Goal: Information Seeking & Learning: Learn about a topic

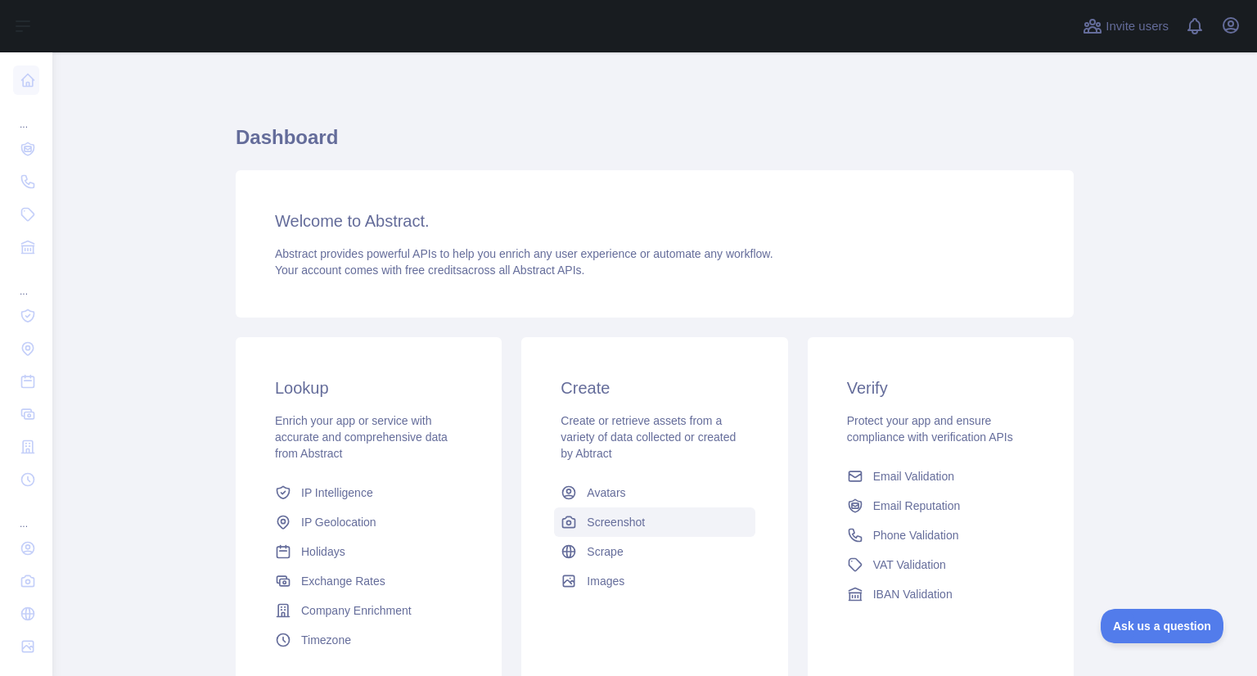
scroll to position [16, 0]
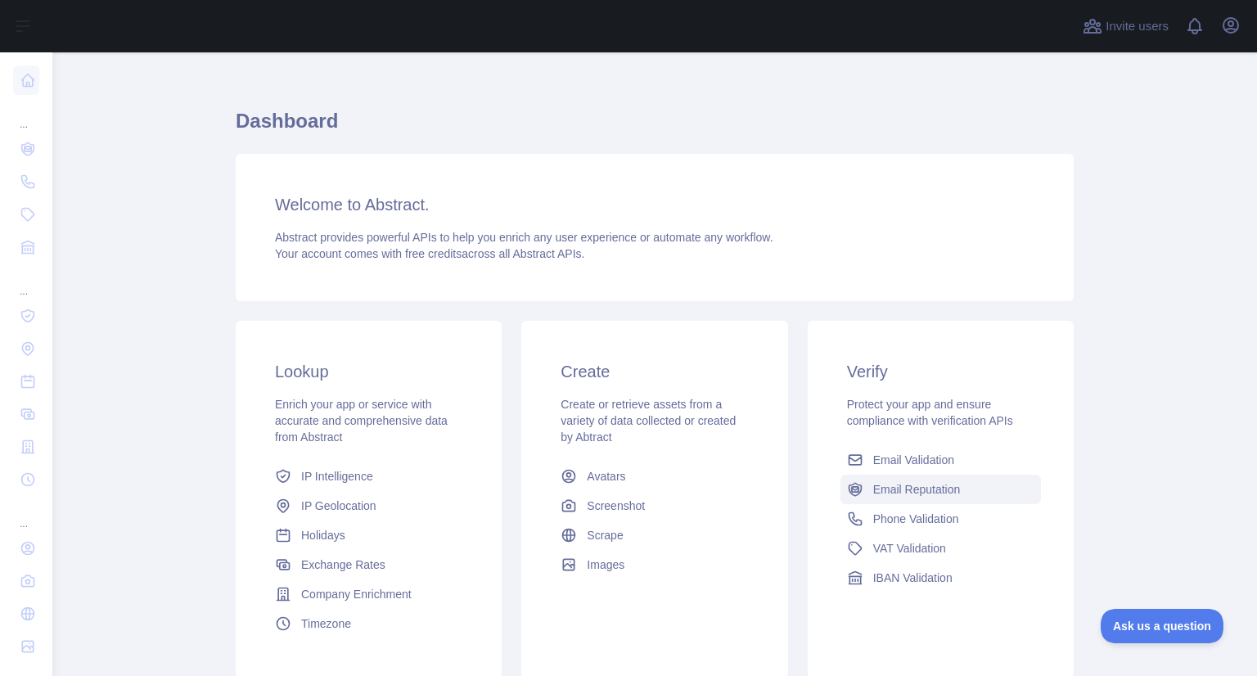
click at [903, 485] on span "Email Reputation" at bounding box center [917, 489] width 88 height 16
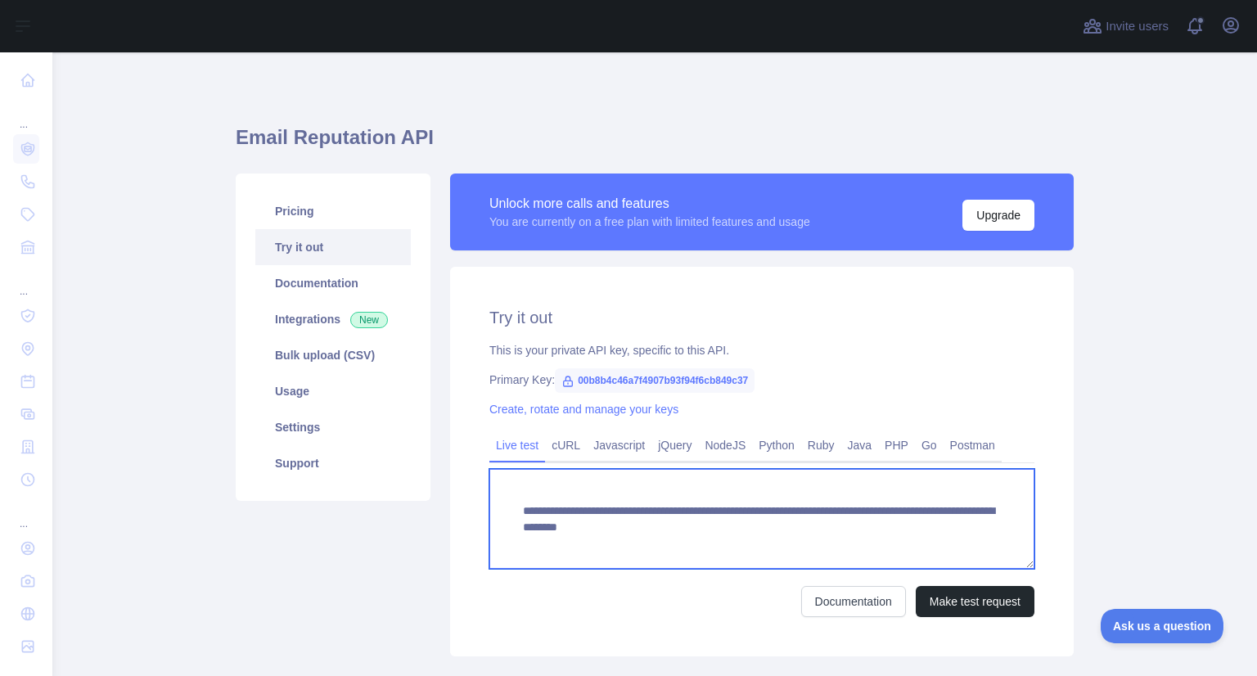
click at [686, 533] on textarea "**********" at bounding box center [761, 519] width 545 height 100
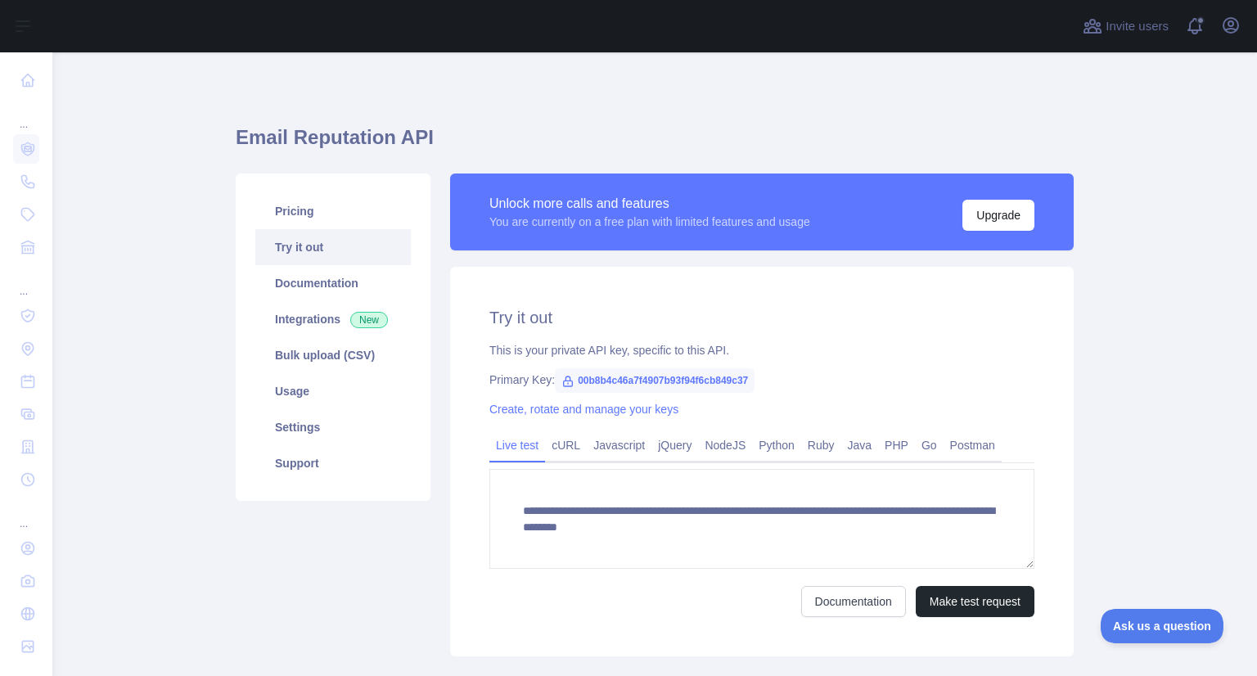
click at [639, 385] on span "00b8b4c46a7f4907b93f94f6cb849c37" at bounding box center [655, 380] width 200 height 25
copy span "00b8b4c46a7f4907b93f94f6cb849c37"
click at [681, 377] on span "00b8b4c46a7f4907b93f94f6cb849c37" at bounding box center [655, 380] width 200 height 25
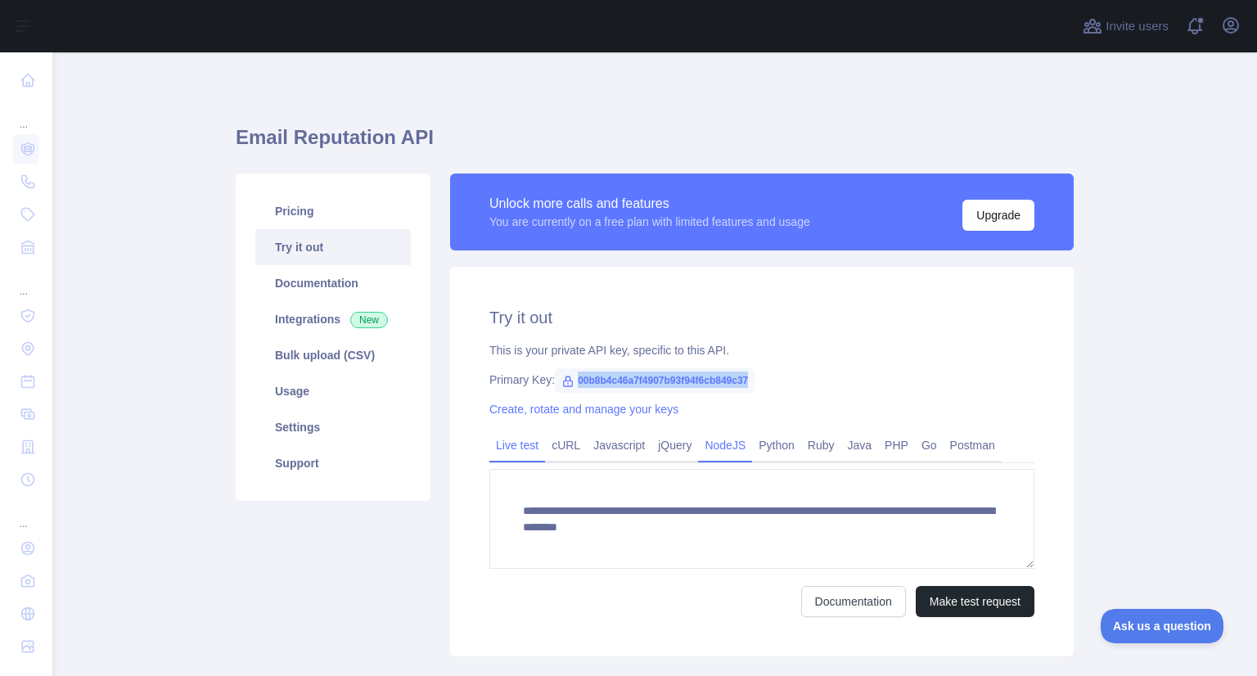
click at [700, 443] on link "NodeJS" at bounding box center [725, 445] width 54 height 26
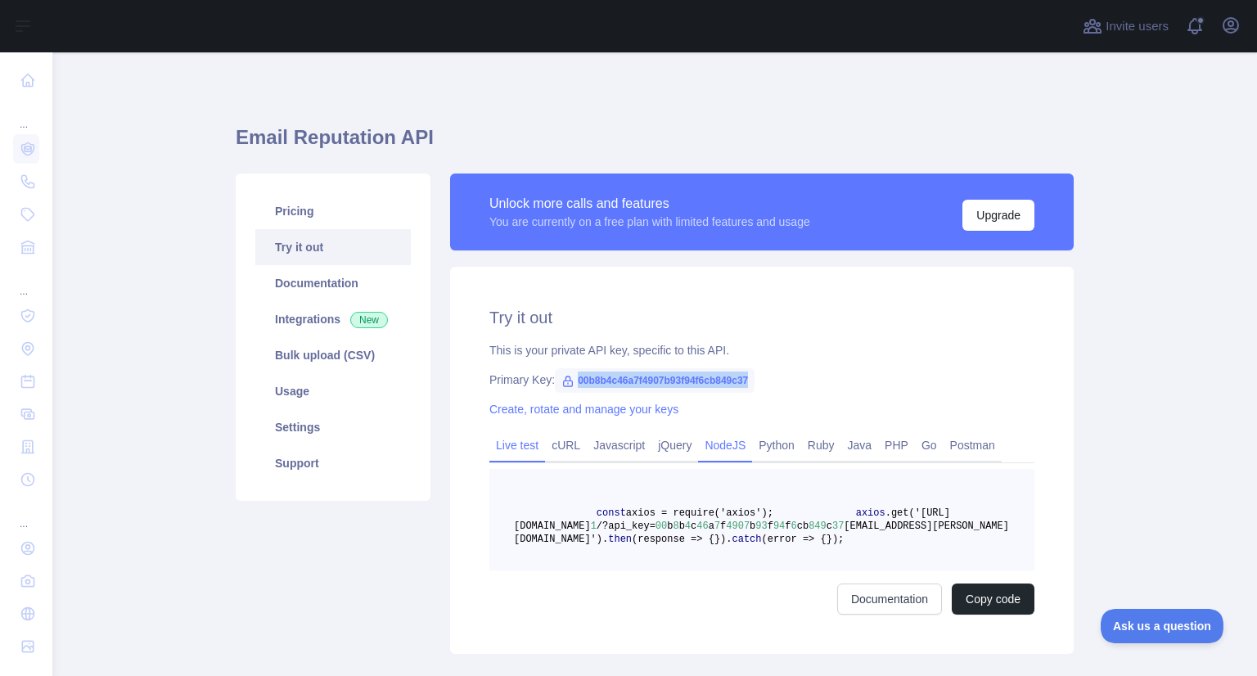
click at [537, 437] on link "Live test" at bounding box center [517, 445] width 56 height 26
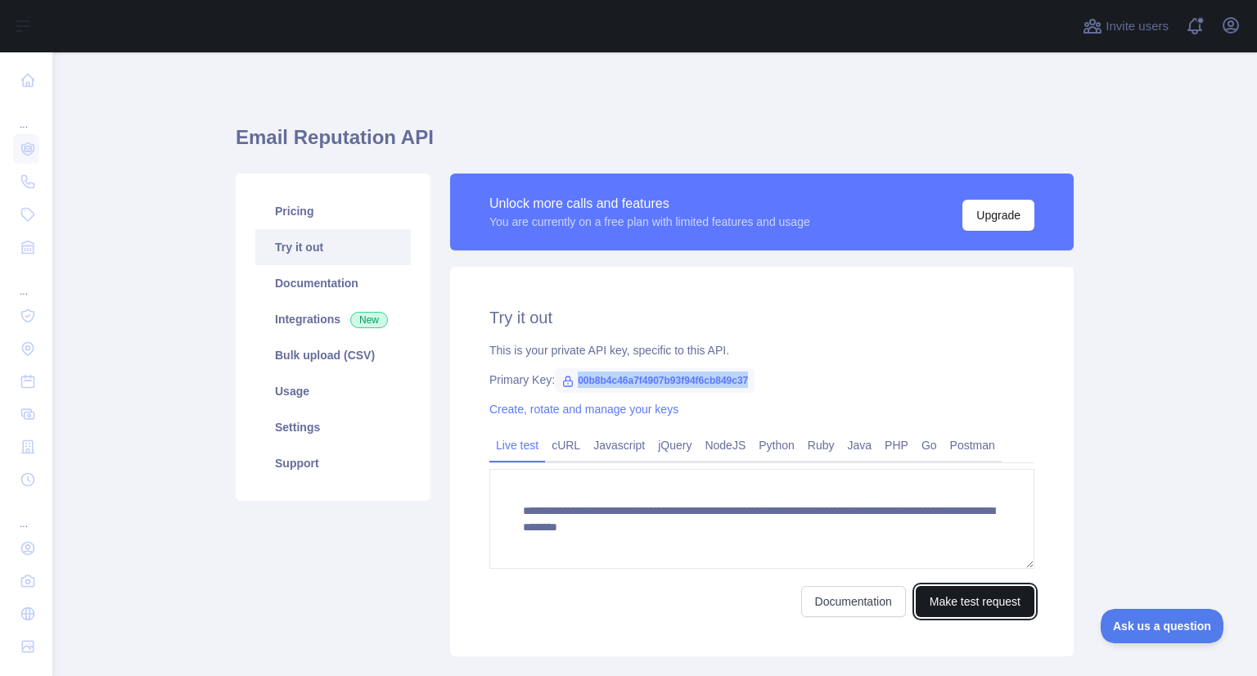
click at [1006, 593] on button "Make test request" at bounding box center [975, 601] width 119 height 31
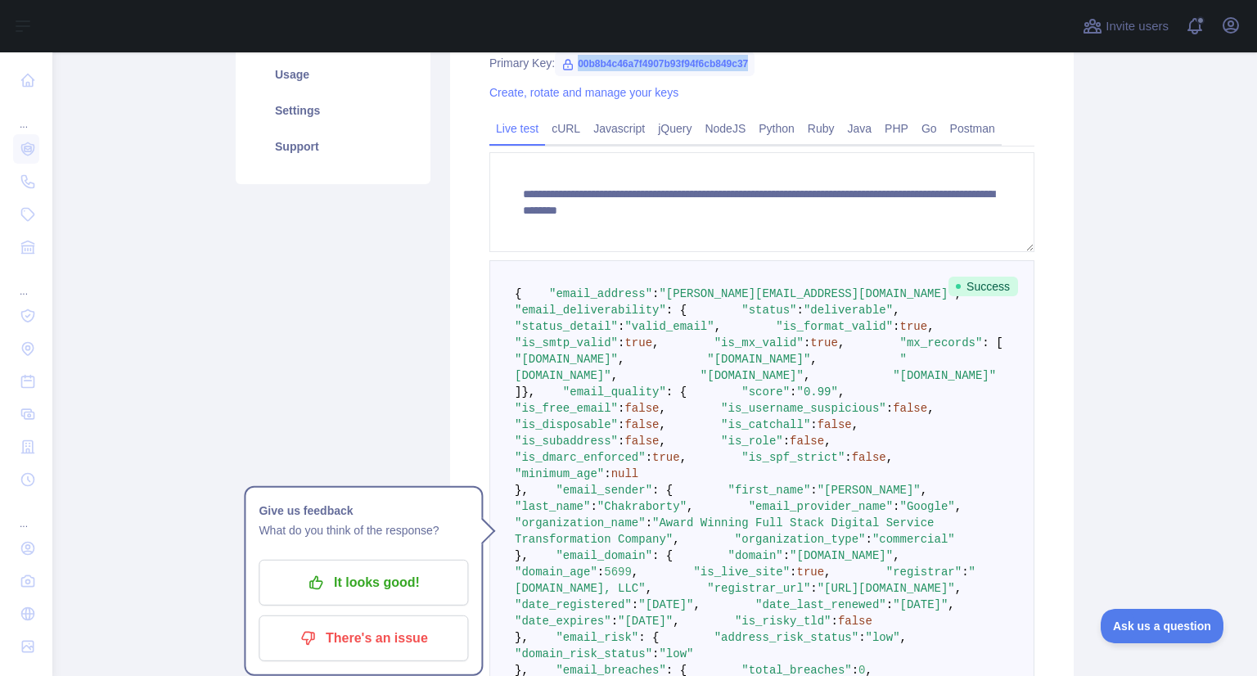
scroll to position [314, 0]
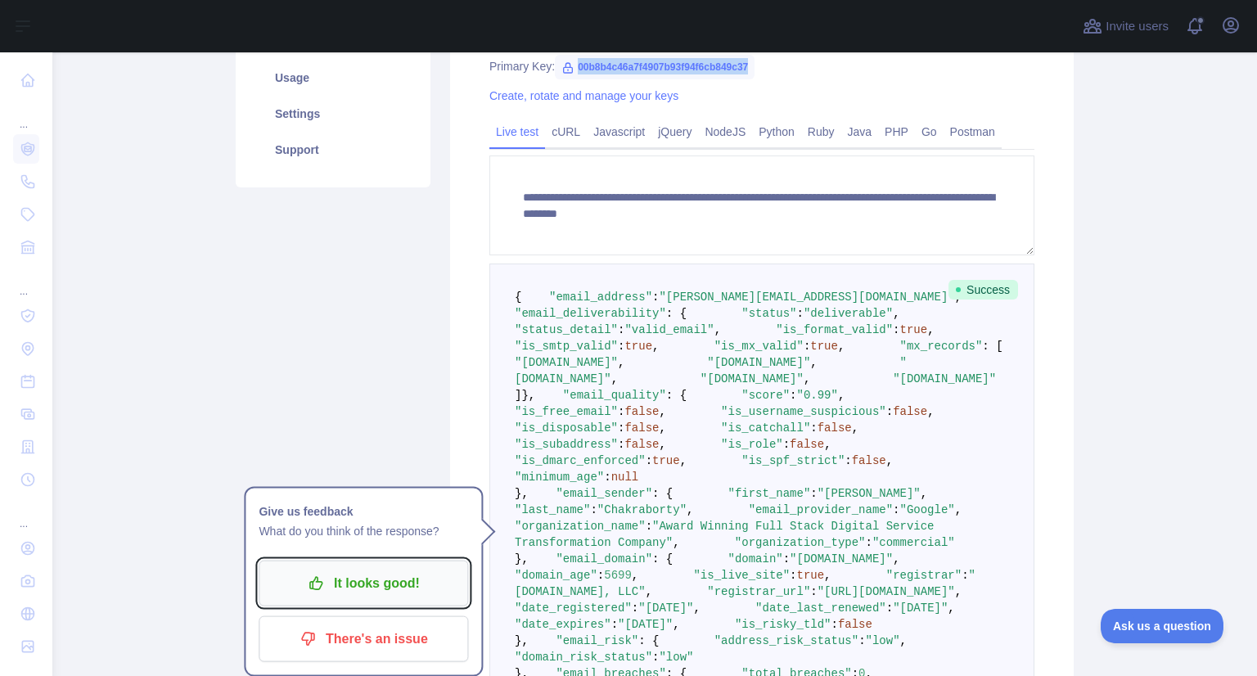
click at [399, 585] on p "It looks good!" at bounding box center [363, 584] width 185 height 28
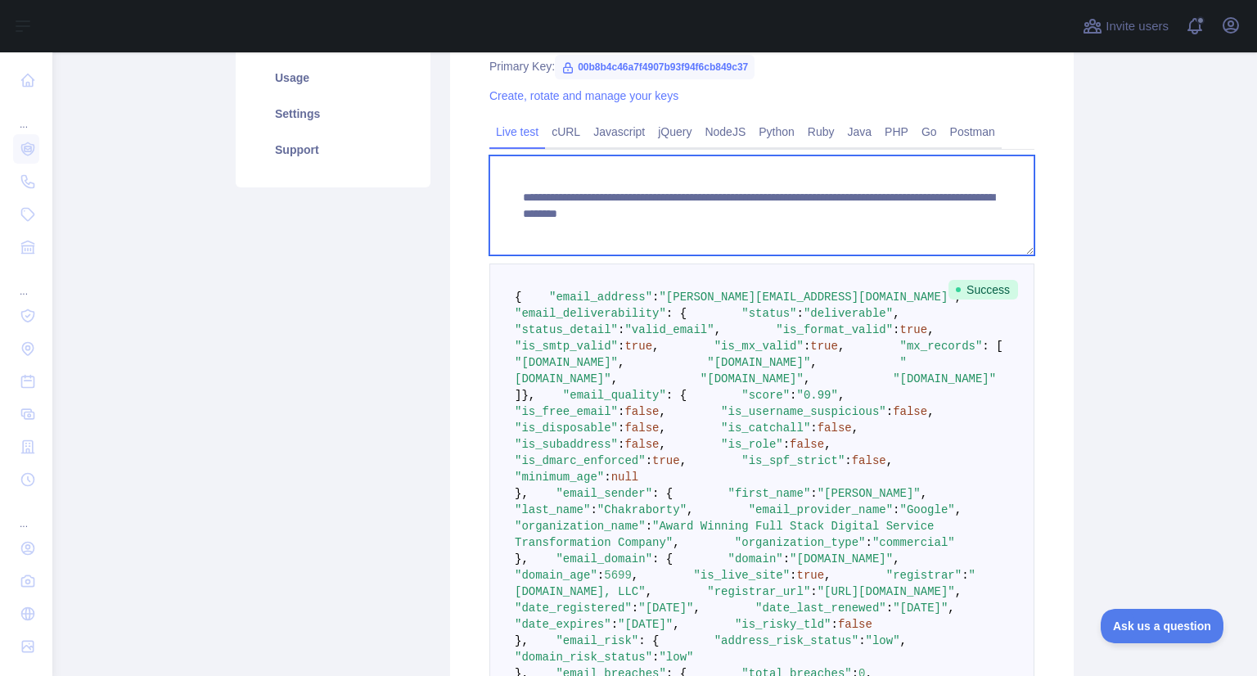
click at [643, 218] on textarea "**********" at bounding box center [761, 206] width 545 height 100
click at [668, 231] on textarea "**********" at bounding box center [761, 206] width 545 height 100
click at [632, 214] on textarea "**********" at bounding box center [761, 206] width 545 height 100
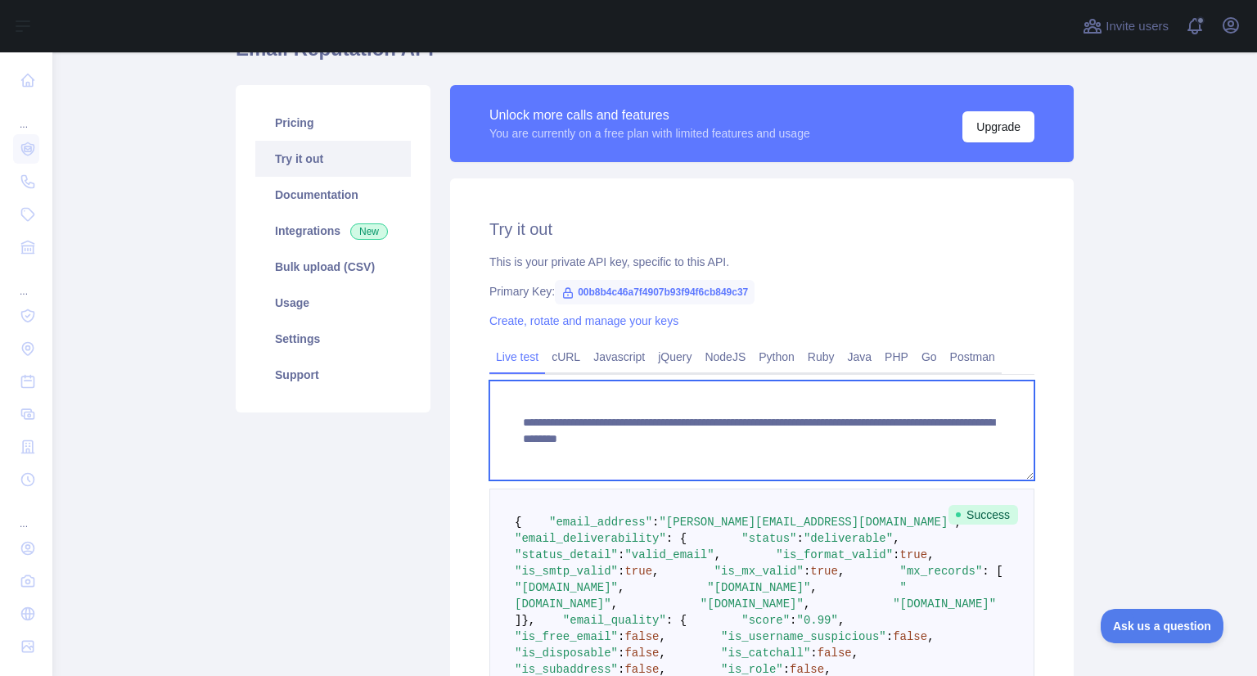
scroll to position [0, 0]
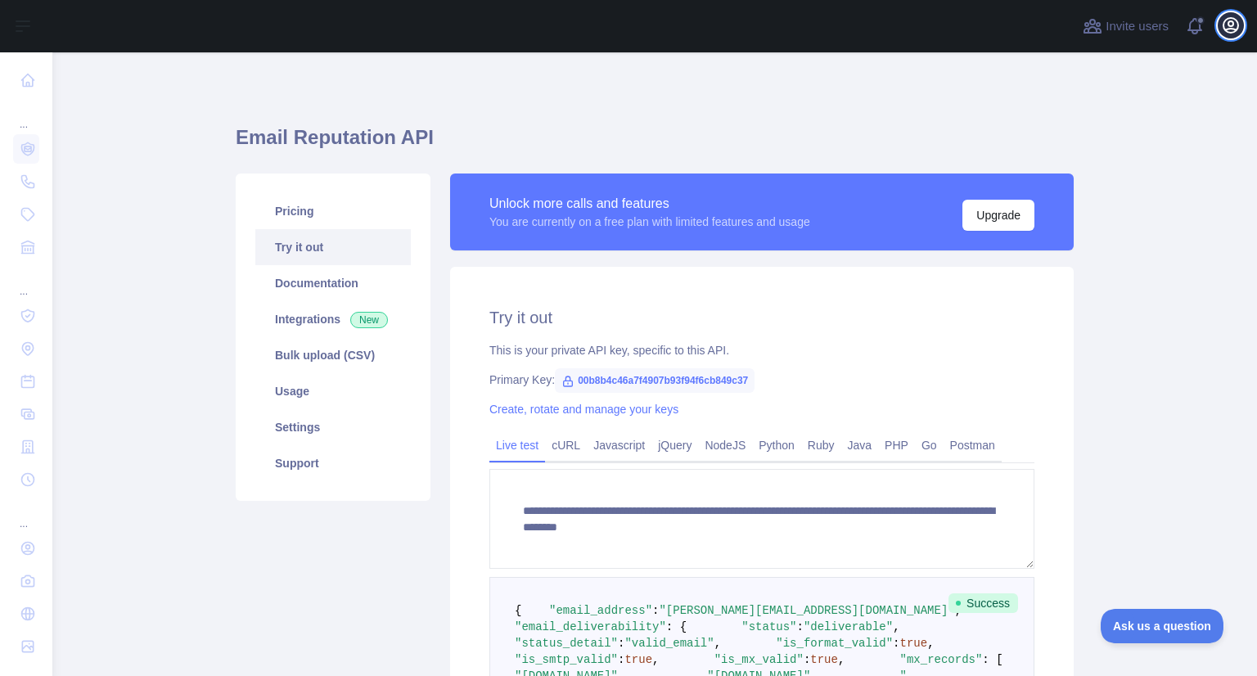
click at [1225, 20] on icon "button" at bounding box center [1231, 25] width 15 height 15
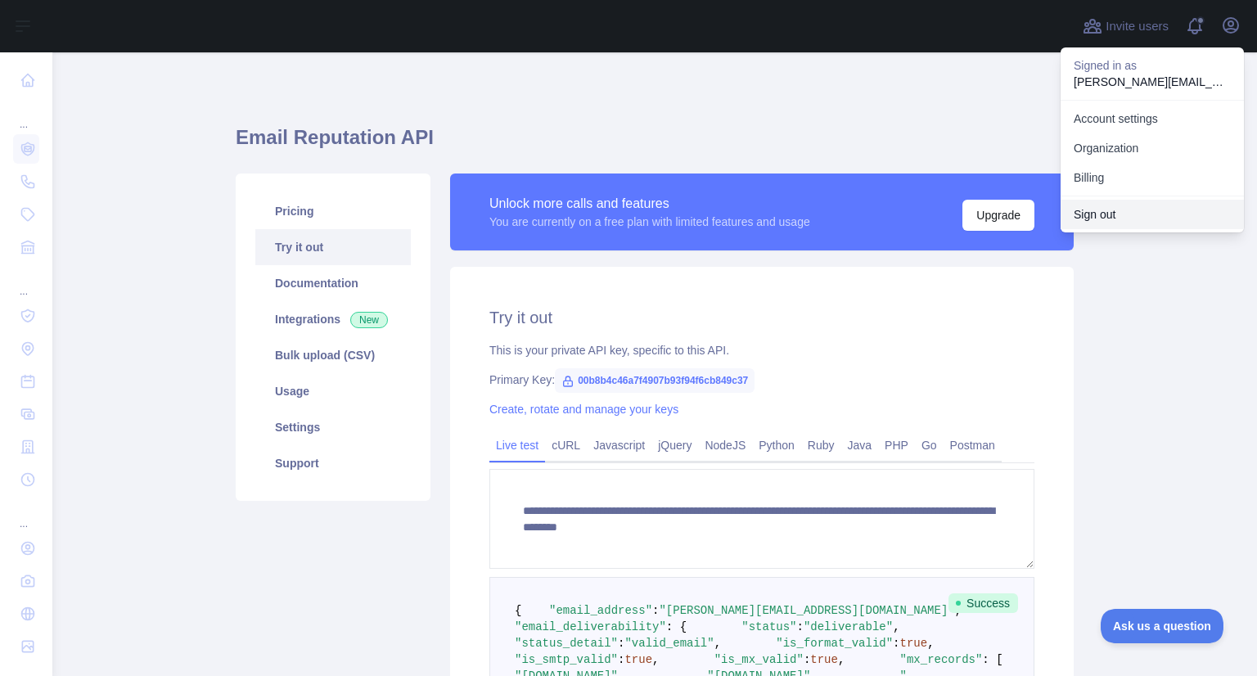
click at [1149, 210] on button "Sign out" at bounding box center [1152, 214] width 183 height 29
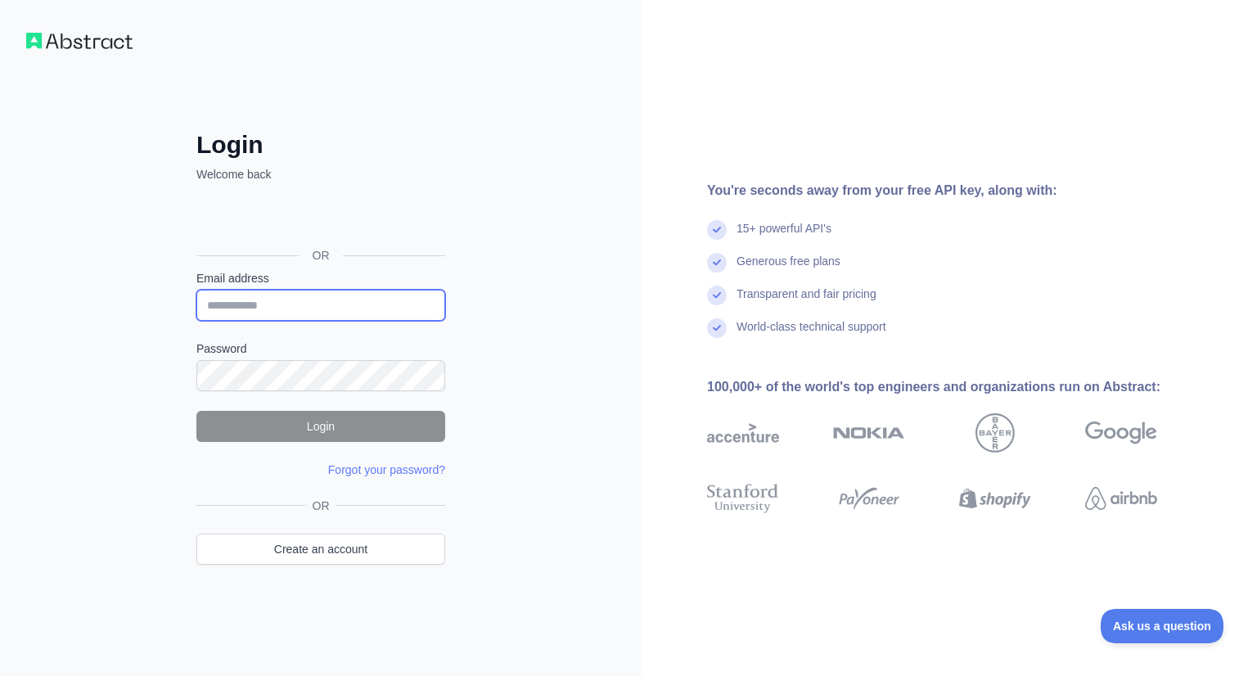
click at [229, 309] on input "Email address" at bounding box center [320, 305] width 249 height 31
click at [273, 308] on input "Email address" at bounding box center [320, 305] width 249 height 31
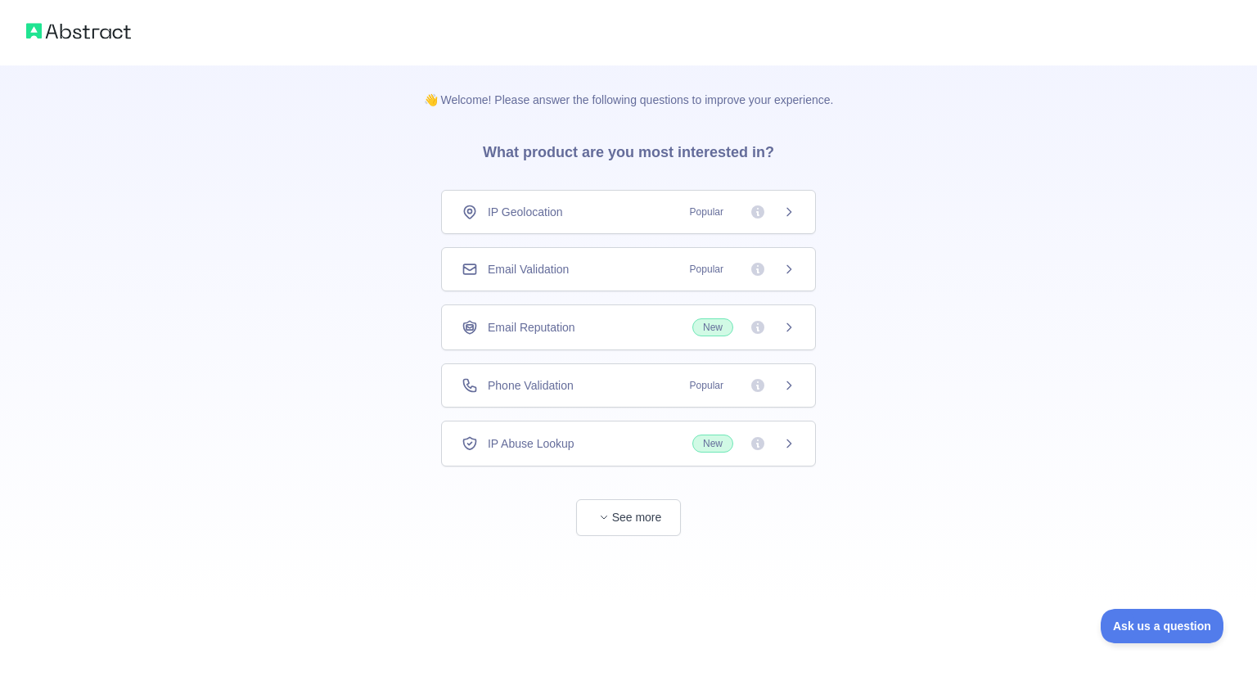
click at [579, 277] on div "Email Validation Popular" at bounding box center [628, 269] width 375 height 44
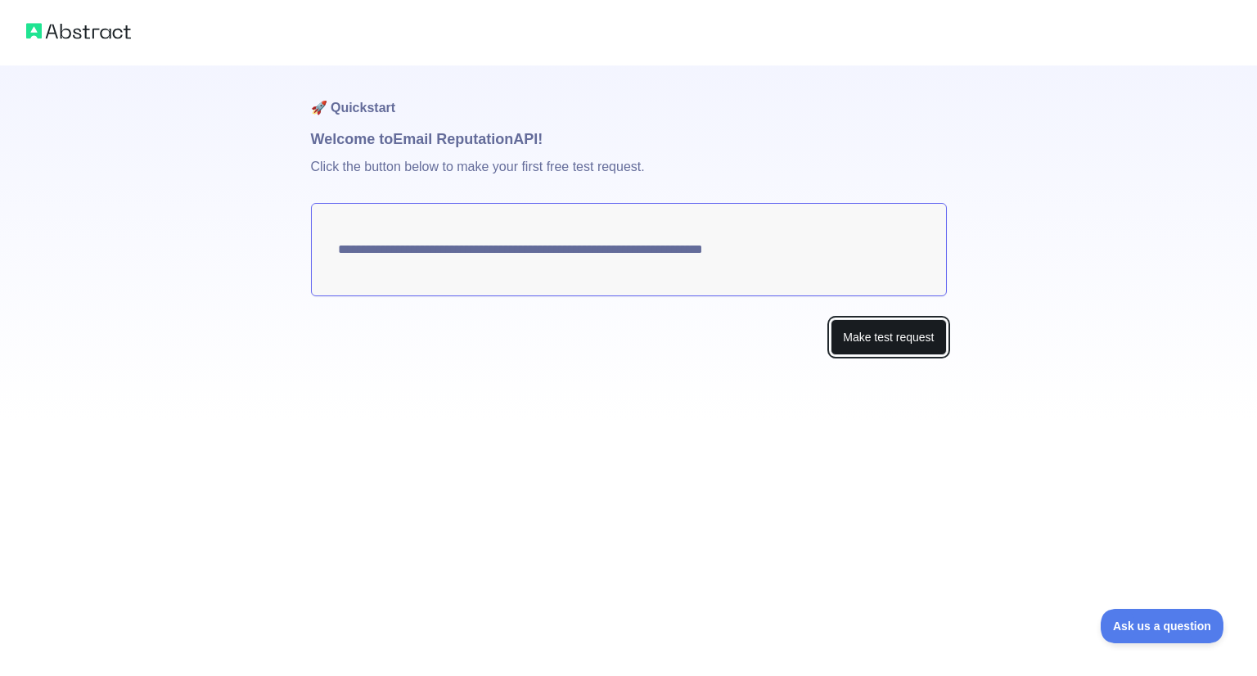
click at [848, 332] on button "Make test request" at bounding box center [888, 337] width 115 height 37
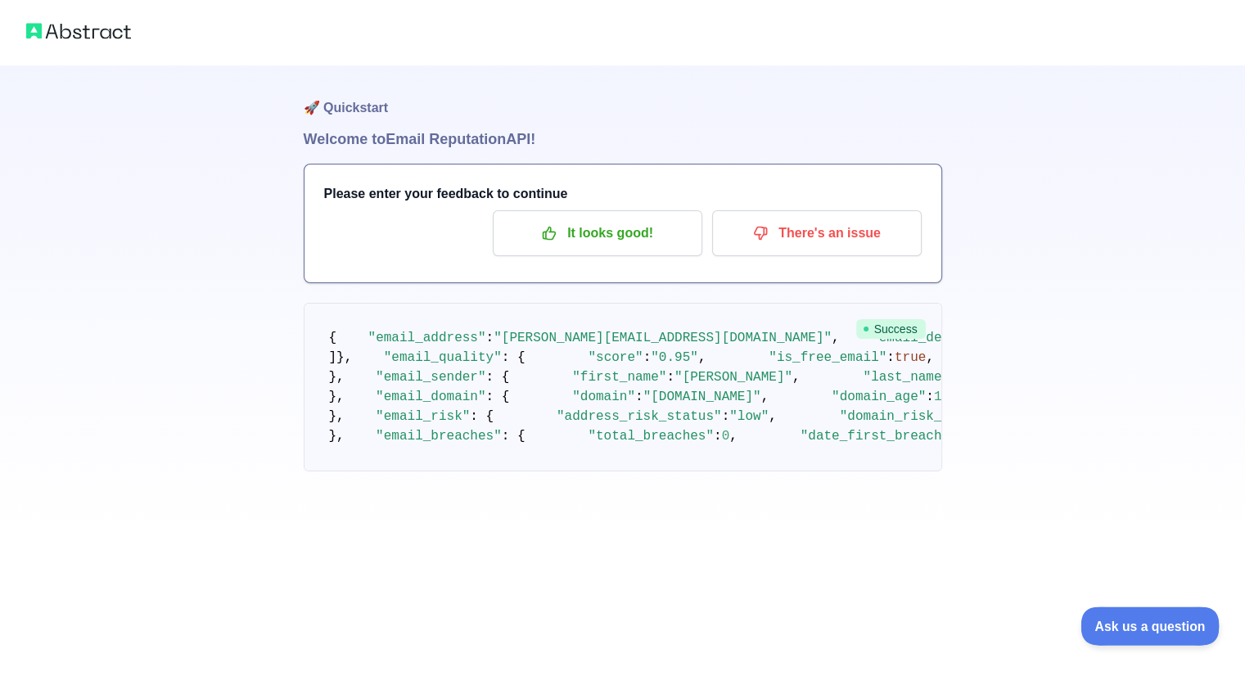
click at [1105, 618] on span "Ask us a question" at bounding box center [1141, 623] width 123 height 11
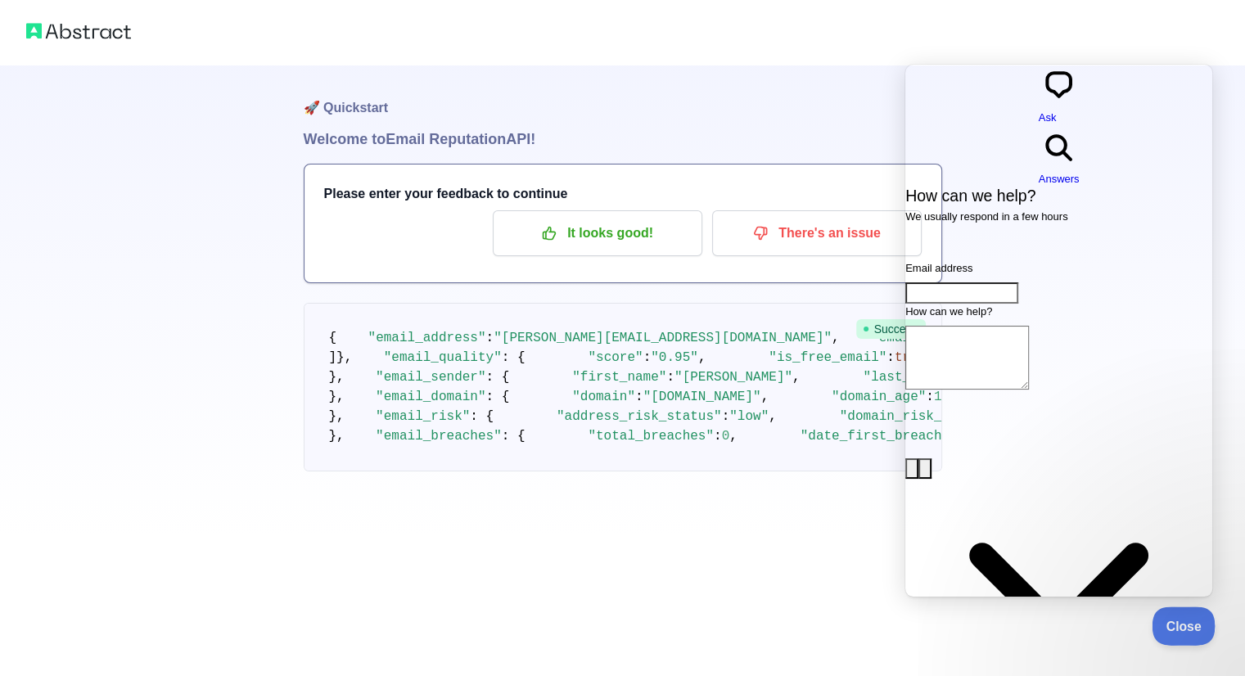
click at [1171, 619] on span "Close" at bounding box center [1180, 623] width 56 height 11
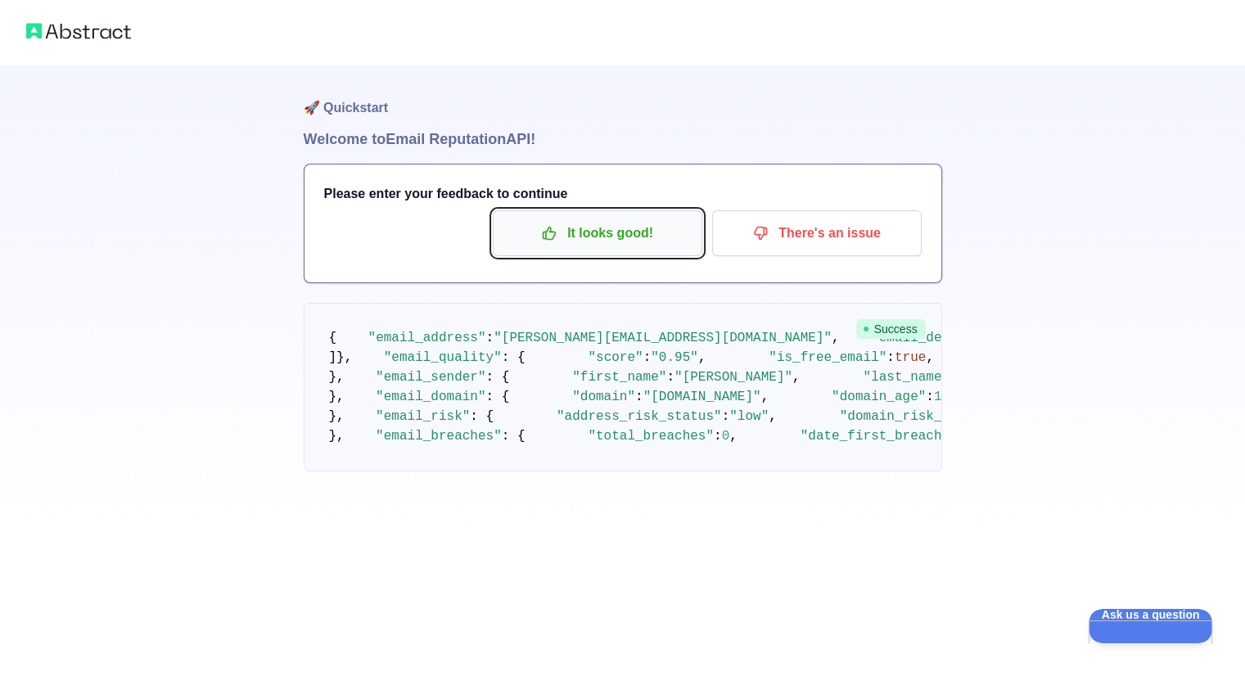
click at [638, 240] on p "It looks good!" at bounding box center [597, 233] width 185 height 28
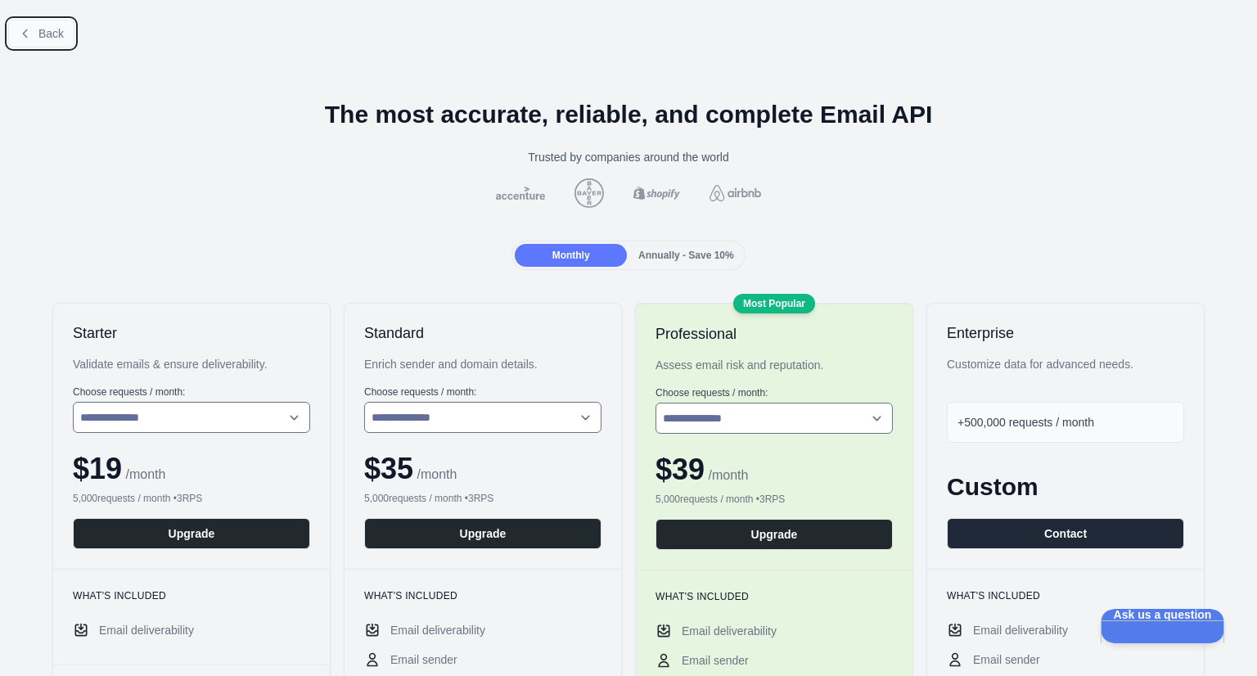
click at [50, 23] on button "Back" at bounding box center [41, 34] width 66 height 28
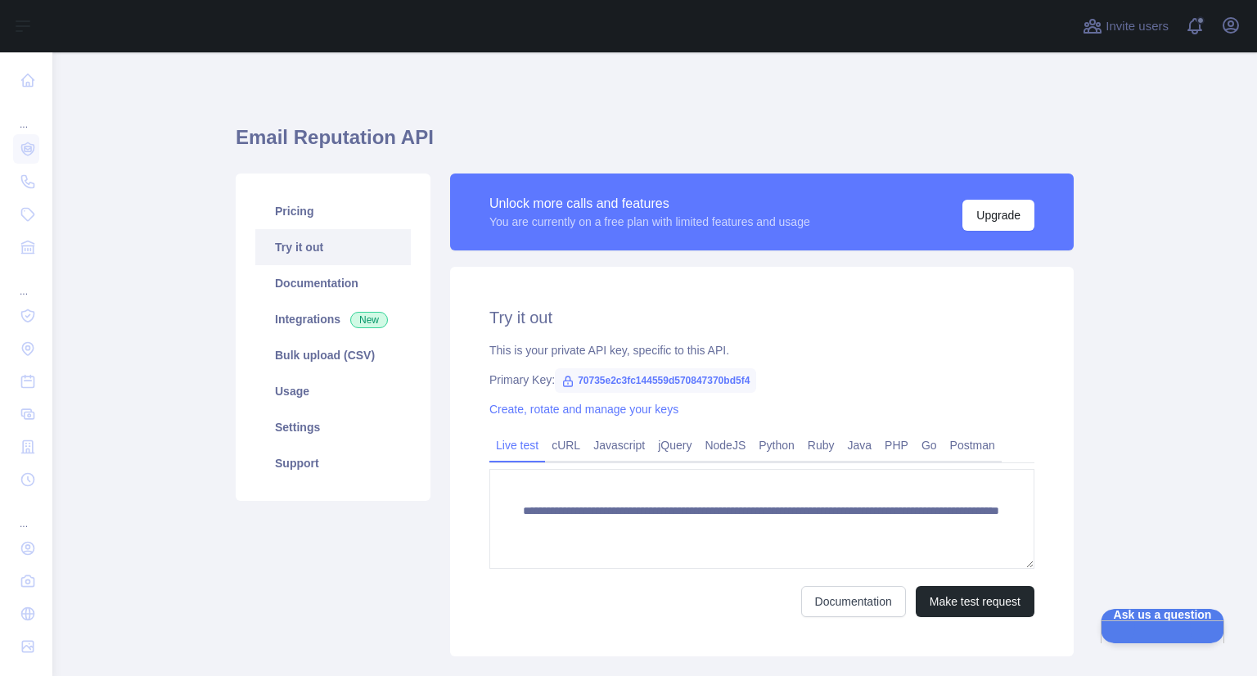
click at [657, 382] on span "70735e2c3fc144559d570847370bd5f4" at bounding box center [655, 380] width 201 height 25
copy span "70735e2c3fc144559d570847370bd5f4"
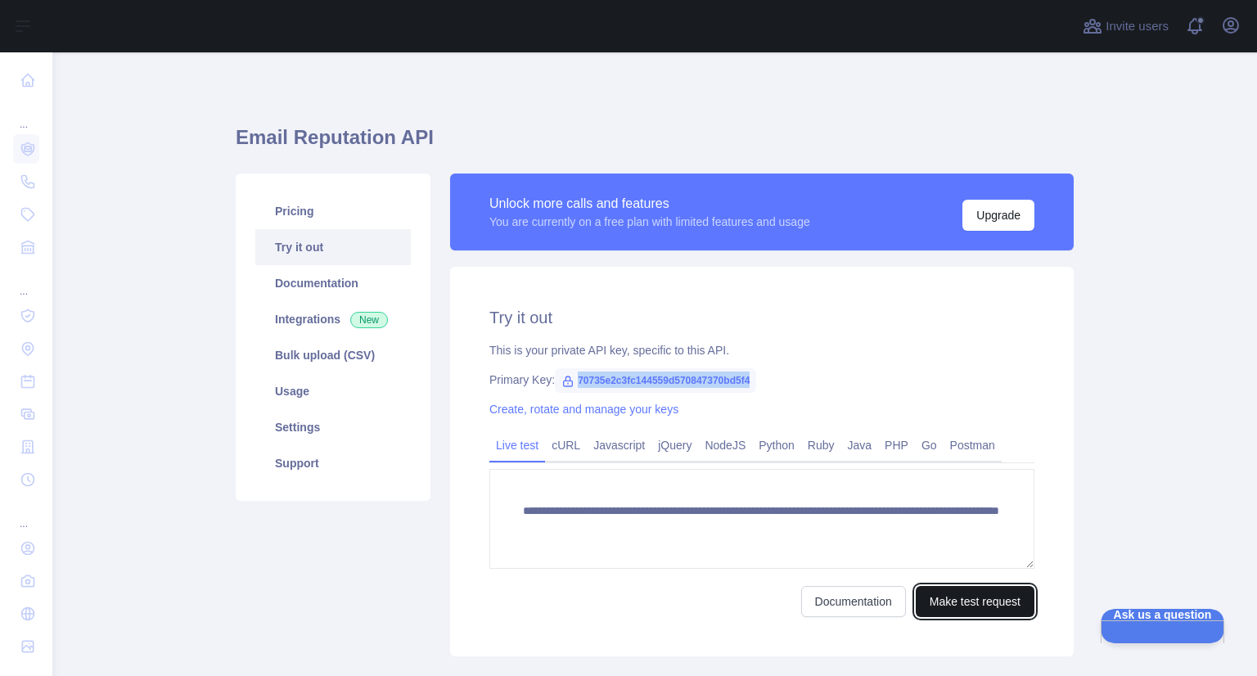
click at [924, 602] on button "Make test request" at bounding box center [975, 601] width 119 height 31
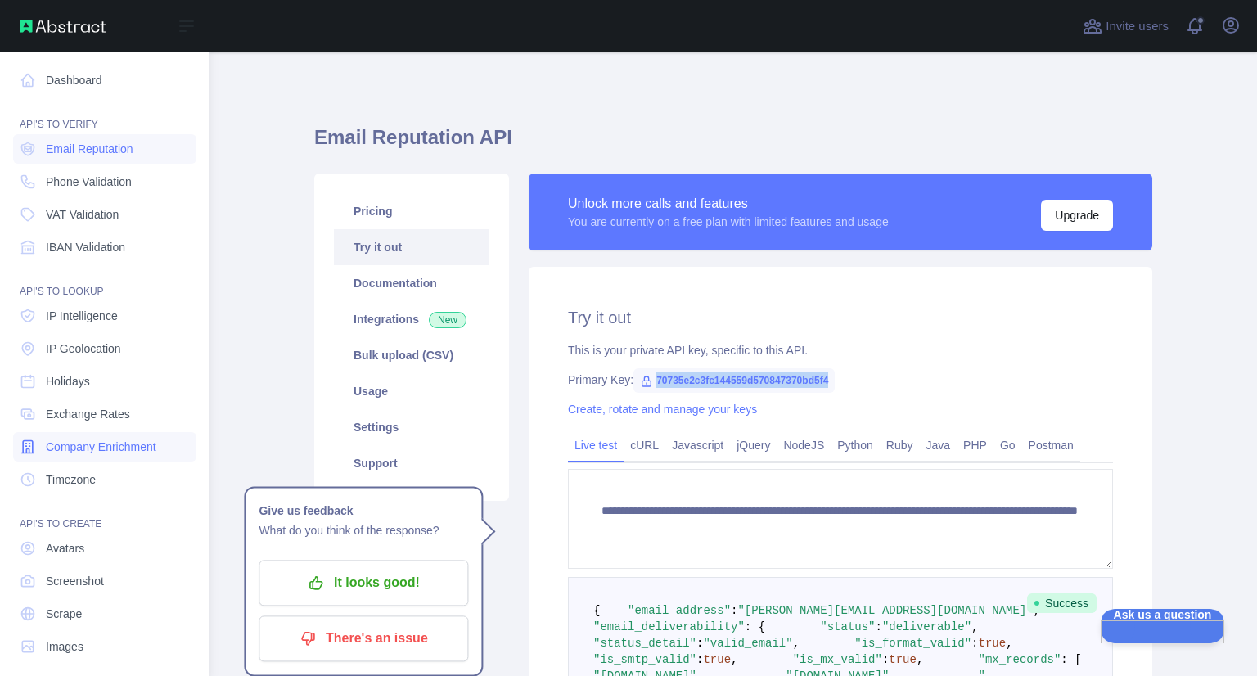
click at [85, 449] on span "Company Enrichment" at bounding box center [101, 447] width 111 height 16
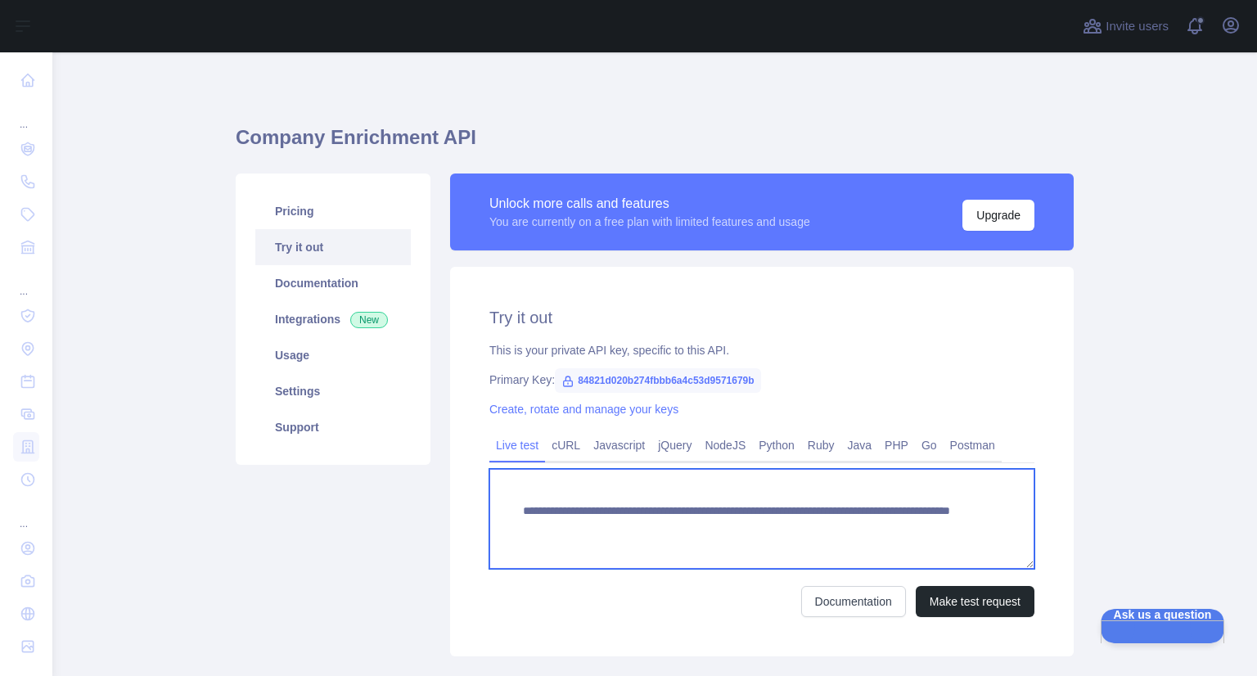
click at [623, 524] on textarea "**********" at bounding box center [761, 519] width 545 height 100
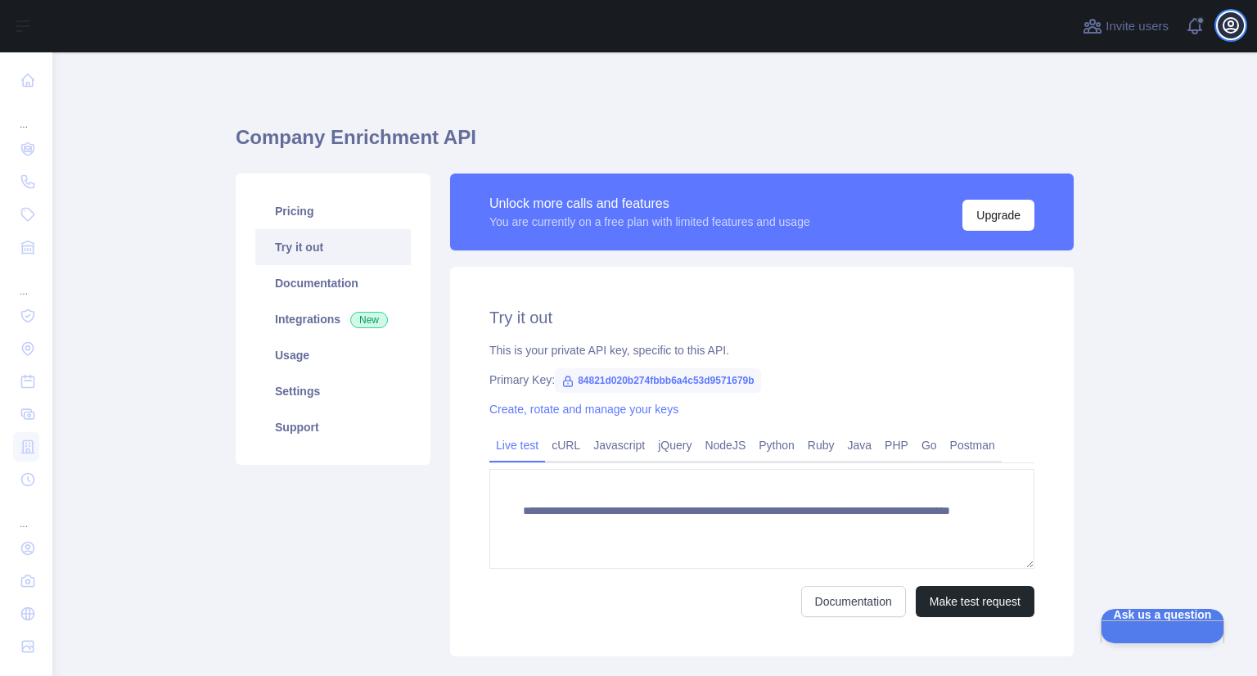
click at [1231, 23] on icon "button" at bounding box center [1231, 26] width 20 height 20
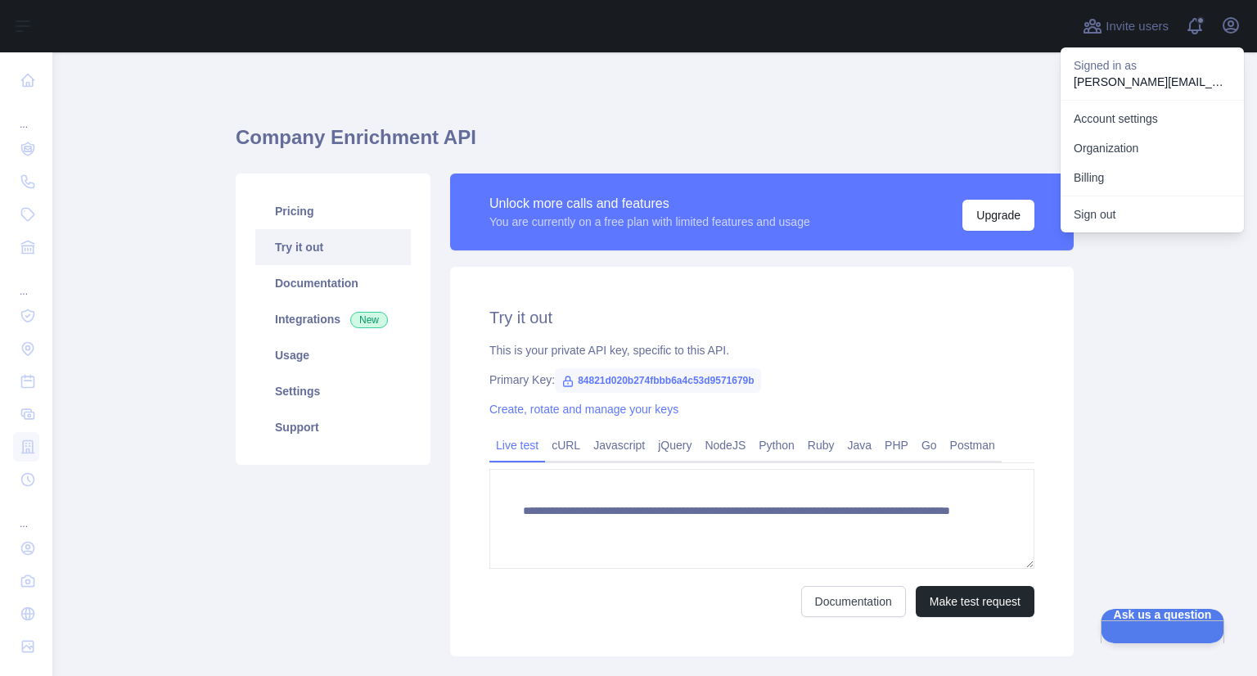
click at [617, 385] on span "84821d020b274fbbb6a4c53d9571679b" at bounding box center [657, 380] width 205 height 25
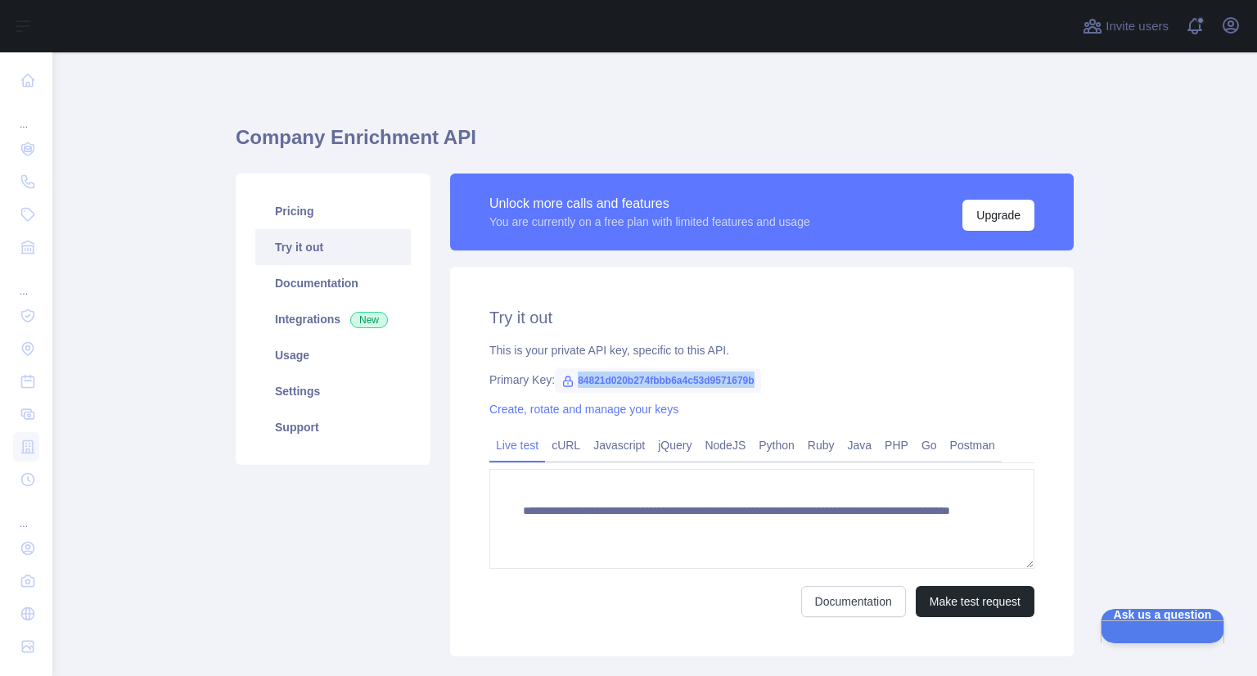
click at [617, 385] on span "84821d020b274fbbb6a4c53d9571679b" at bounding box center [657, 380] width 205 height 25
copy span "84821d020b274fbbb6a4c53d9571679b"
click at [552, 415] on link "Create, rotate and manage your keys" at bounding box center [583, 409] width 189 height 13
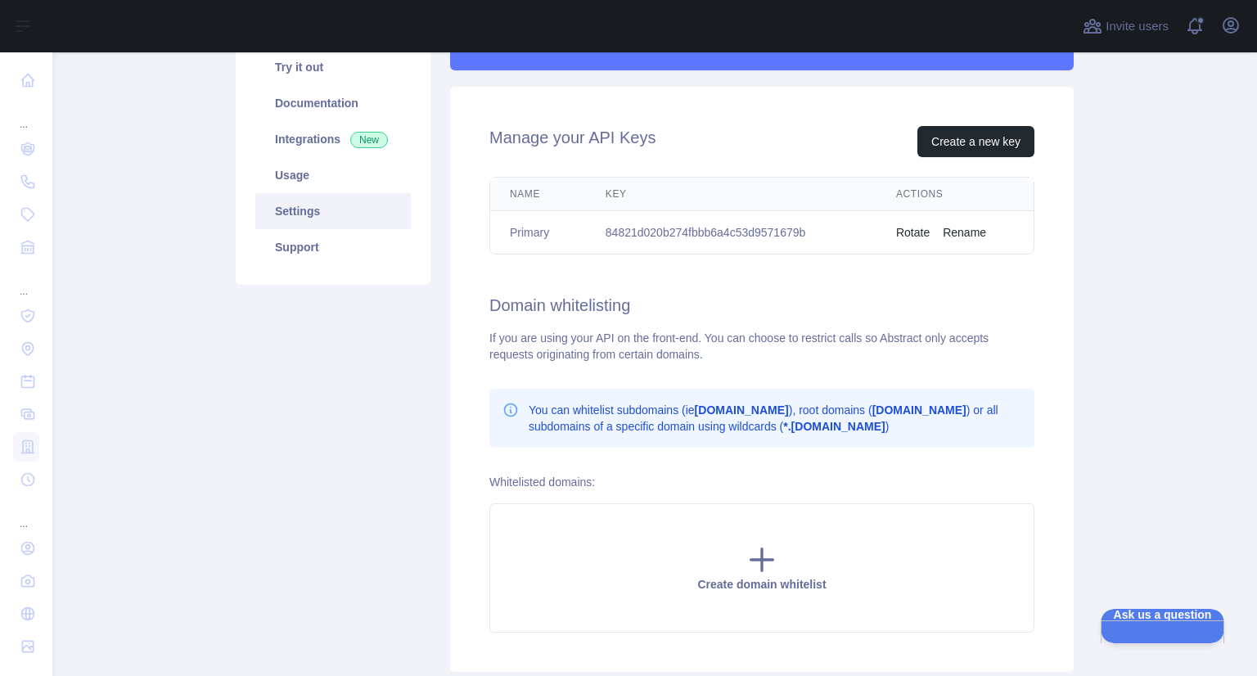
scroll to position [192, 0]
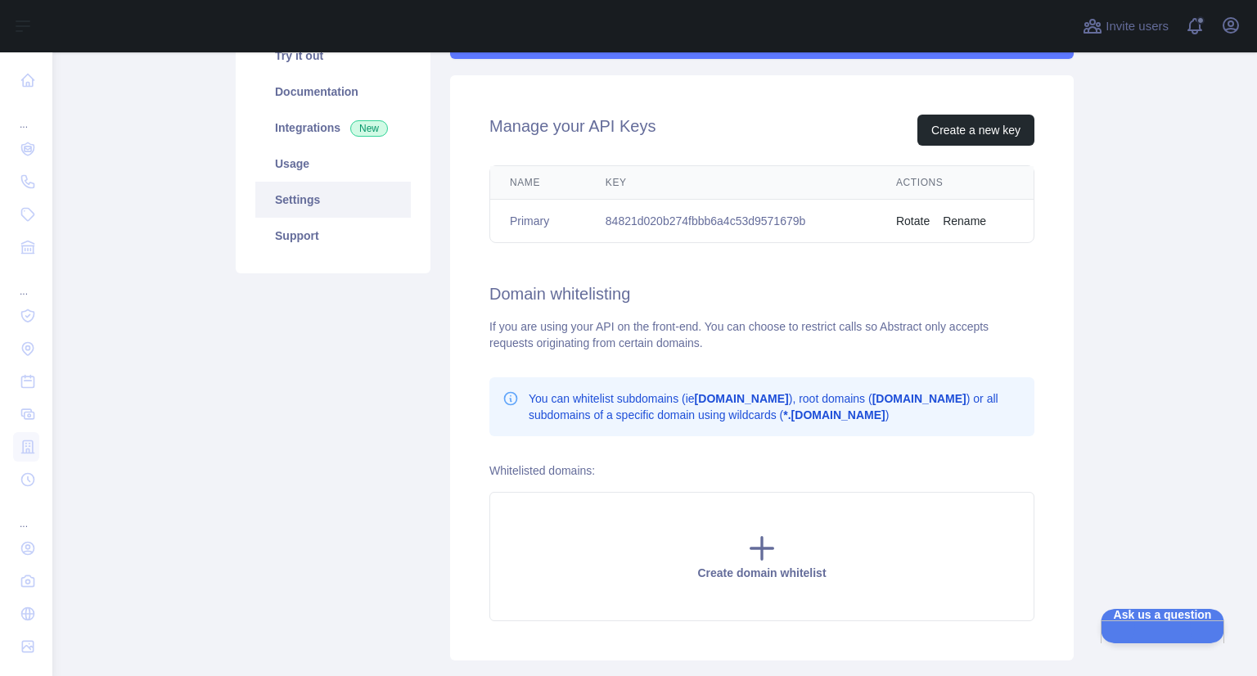
click at [655, 231] on td "84821d020b274fbbb6a4c53d9571679b" at bounding box center [731, 221] width 291 height 43
copy td "84821d020b274fbbb6a4c53d9571679b"
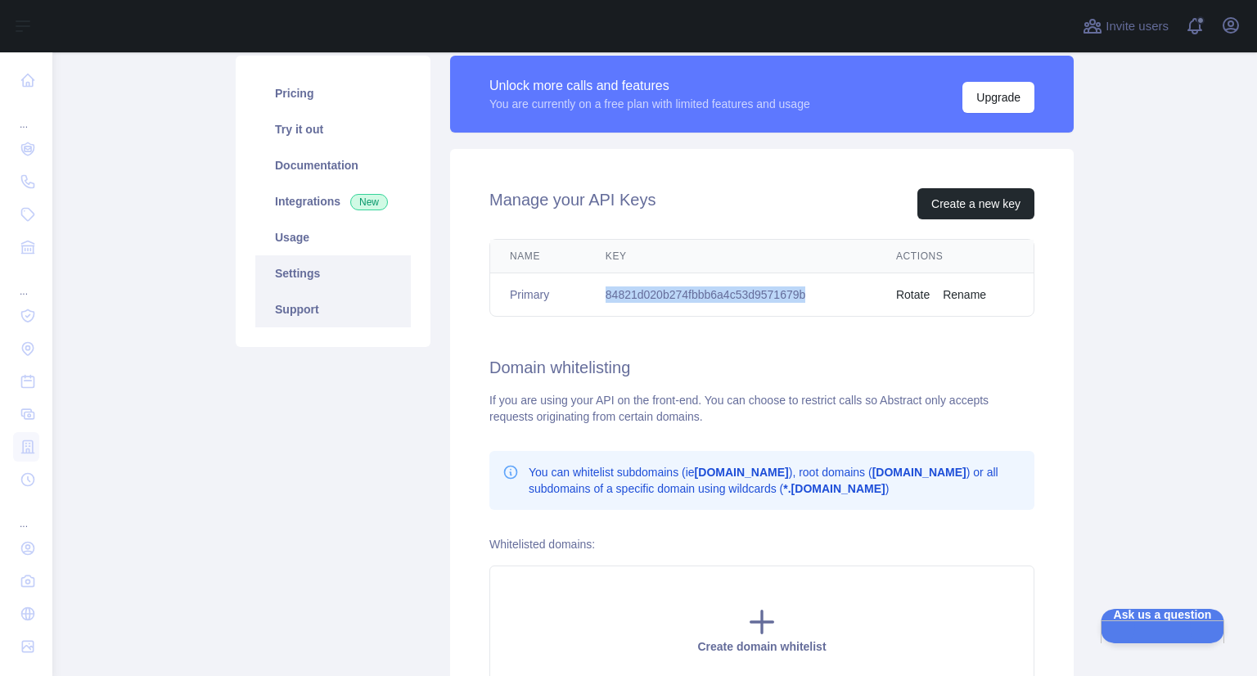
scroll to position [116, 0]
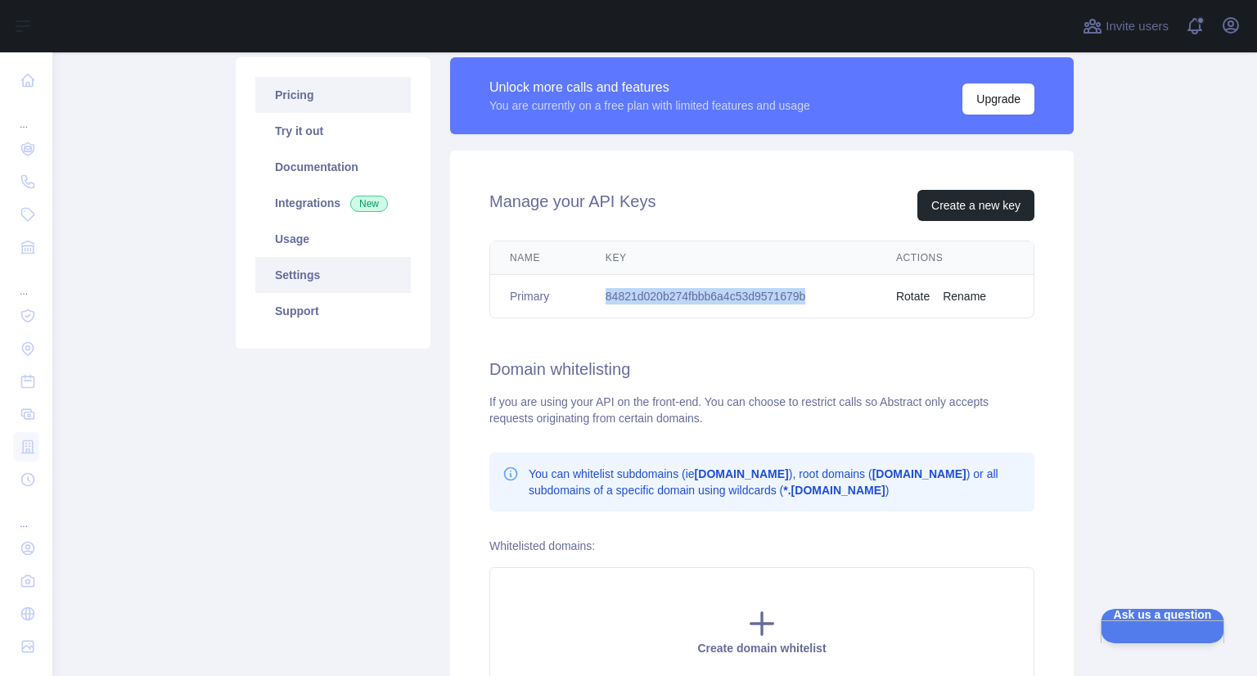
click at [314, 97] on link "Pricing" at bounding box center [333, 95] width 156 height 36
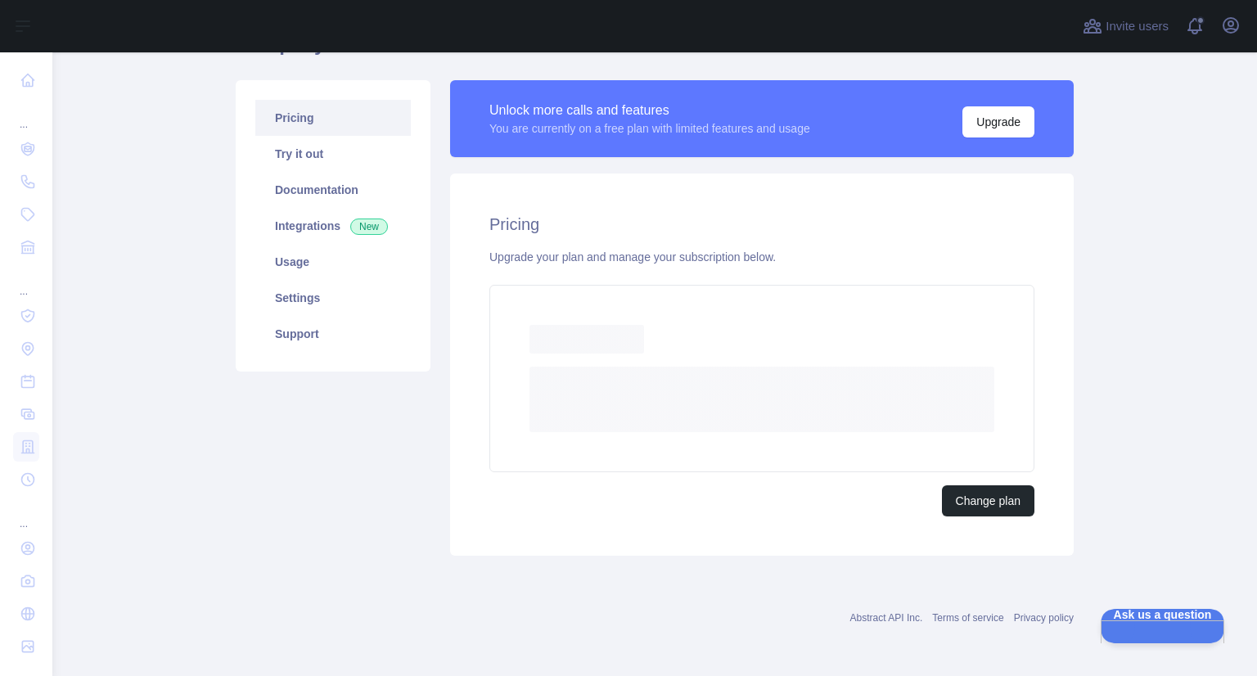
scroll to position [48, 0]
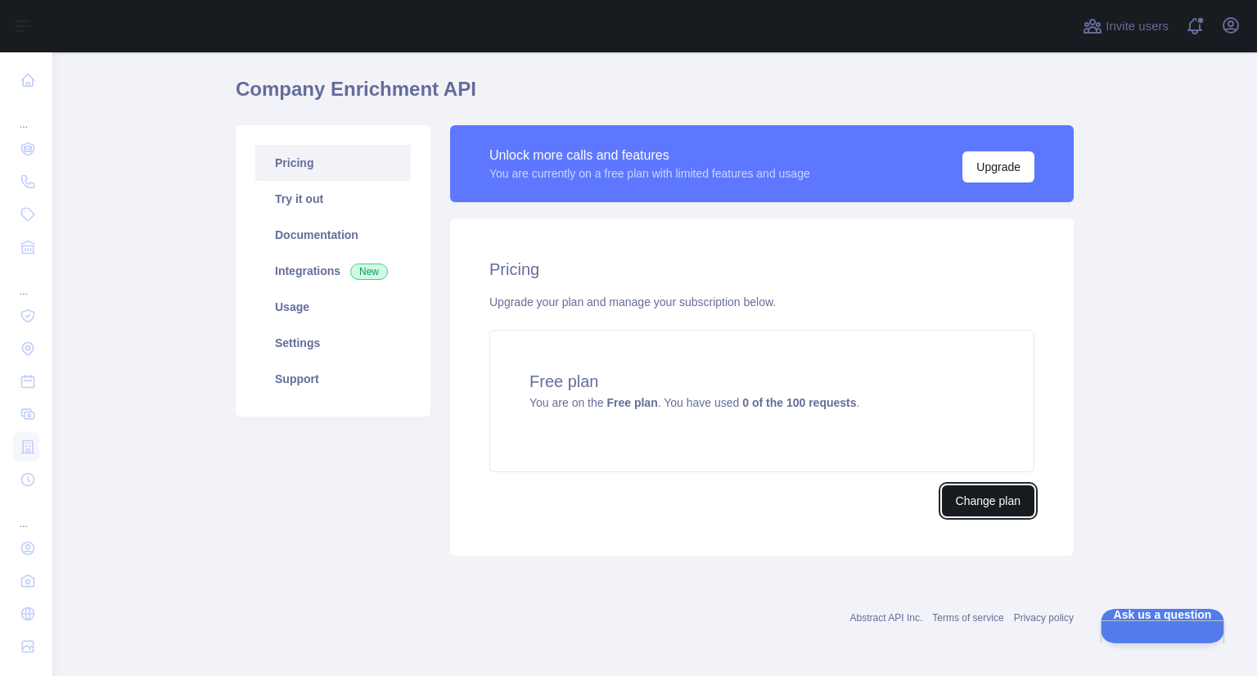
click at [969, 493] on button "Change plan" at bounding box center [988, 500] width 92 height 31
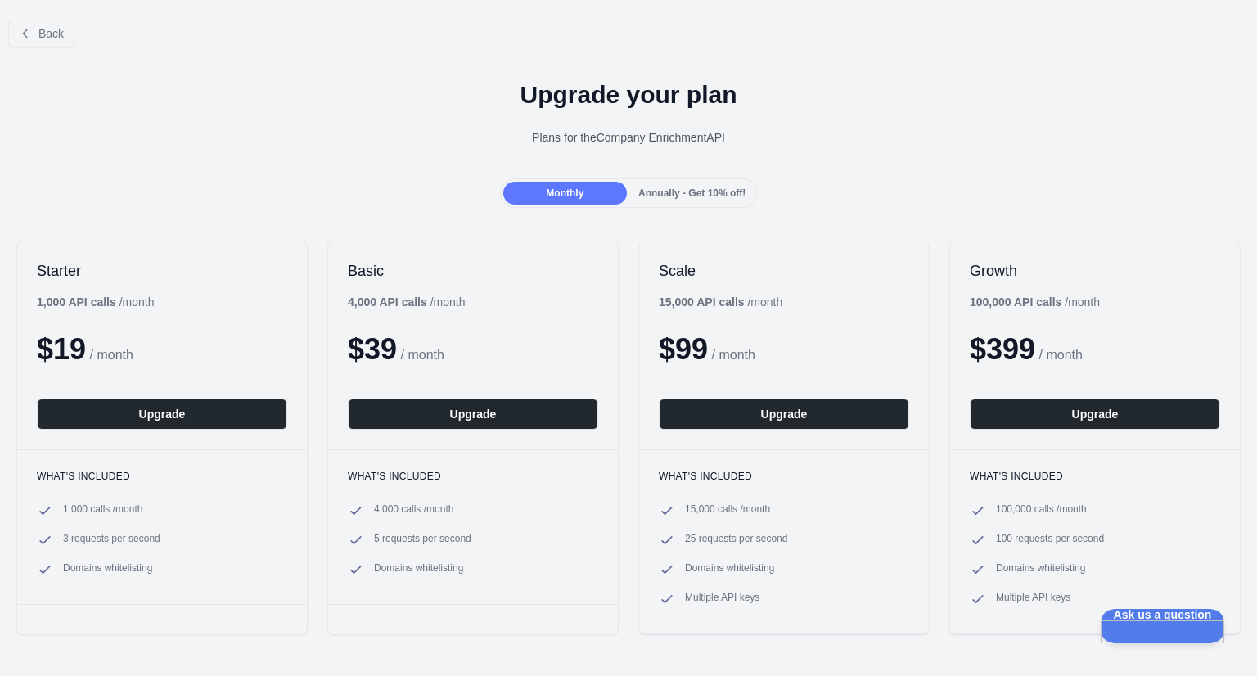
click at [45, 48] on div "Back" at bounding box center [628, 34] width 1257 height 54
click at [35, 25] on button "Back" at bounding box center [41, 34] width 66 height 28
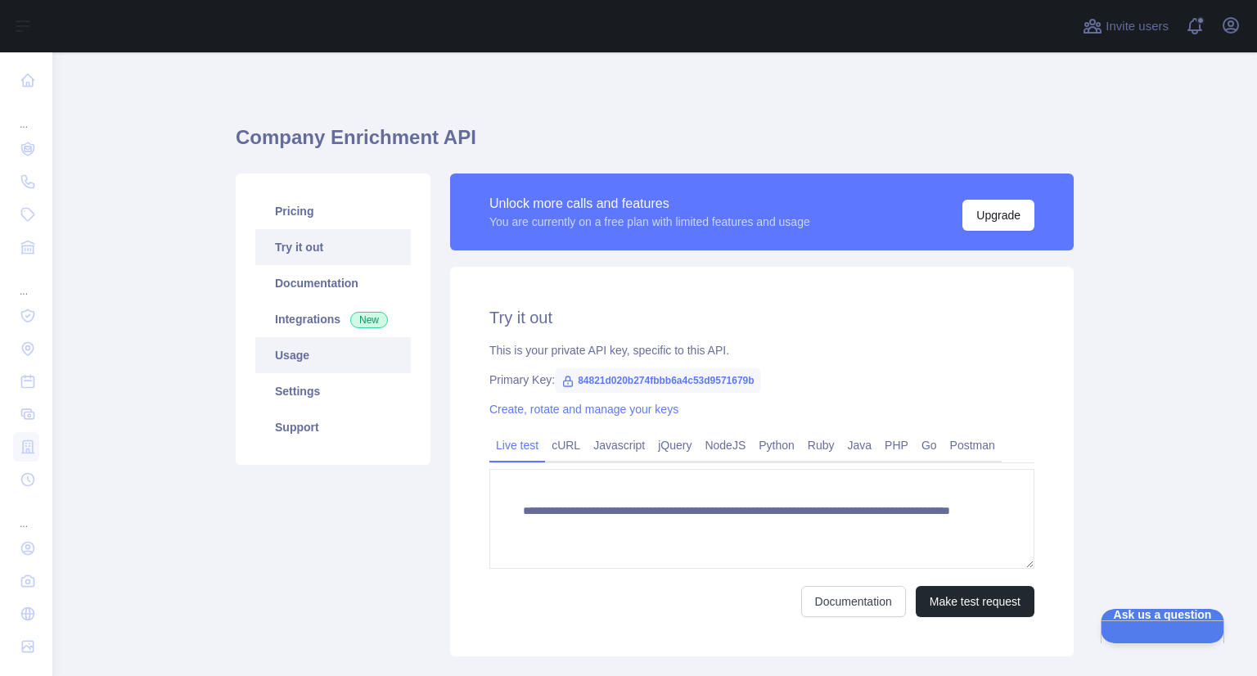
click at [290, 354] on link "Usage" at bounding box center [333, 355] width 156 height 36
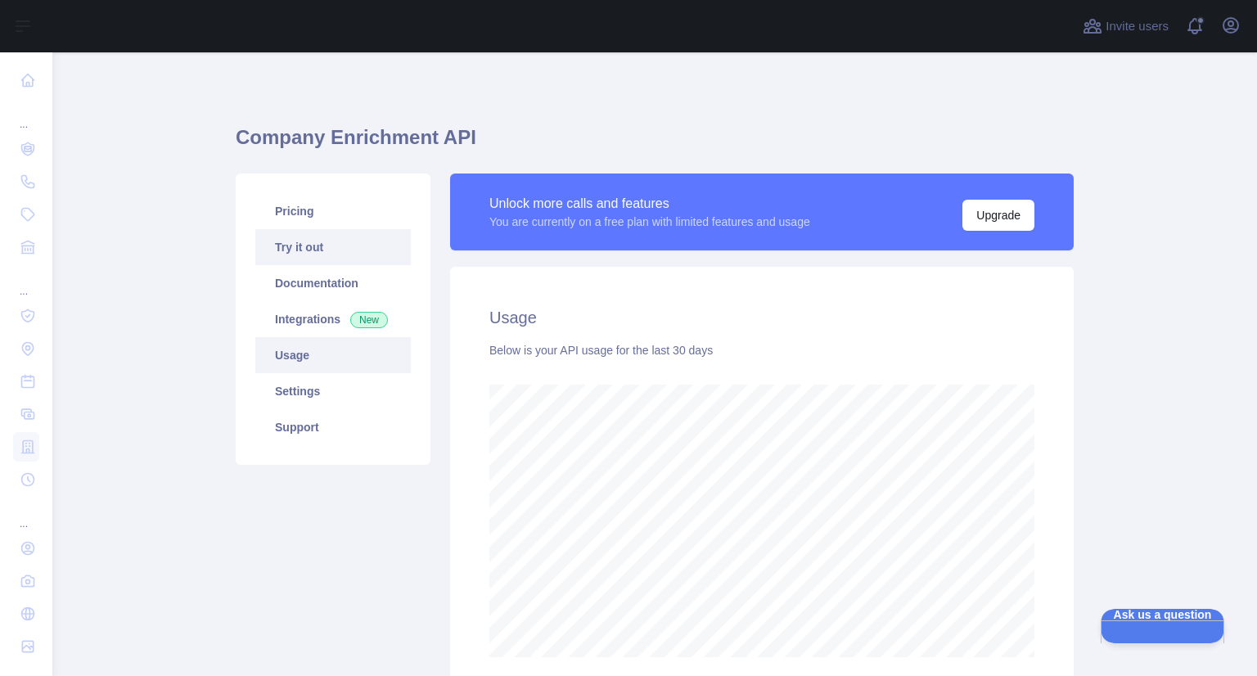
click at [307, 249] on link "Try it out" at bounding box center [333, 247] width 156 height 36
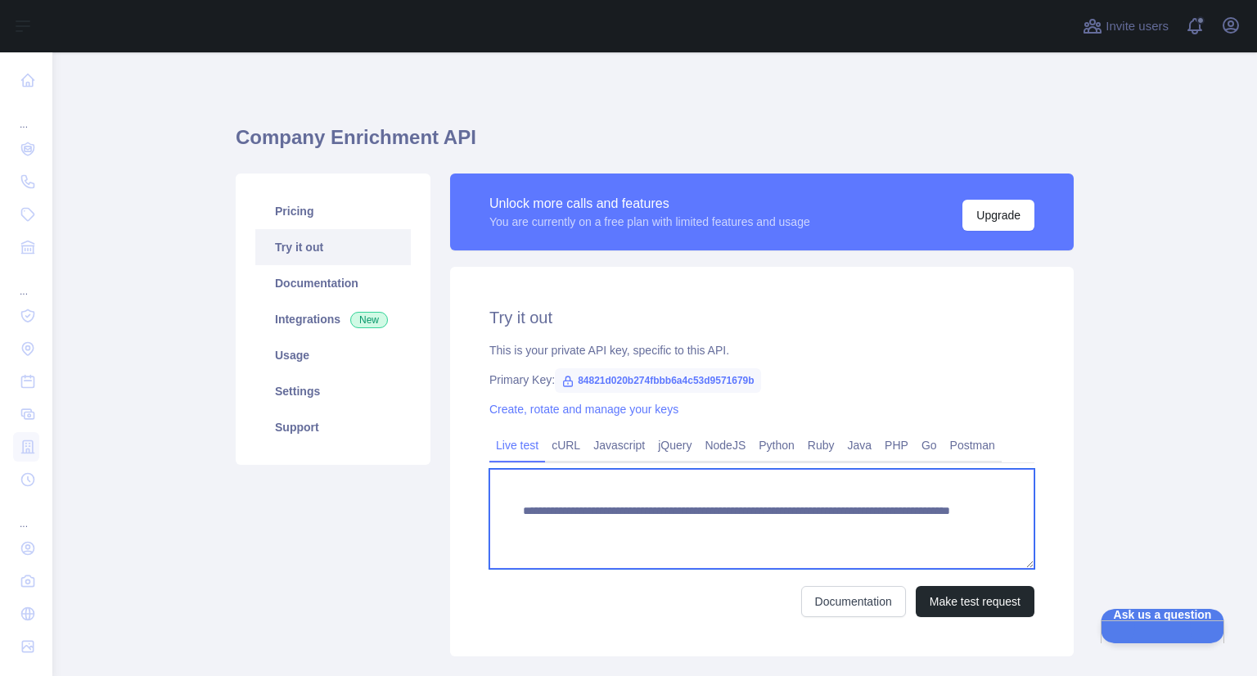
click at [654, 525] on textarea "**********" at bounding box center [761, 519] width 545 height 100
